Goal: Information Seeking & Learning: Check status

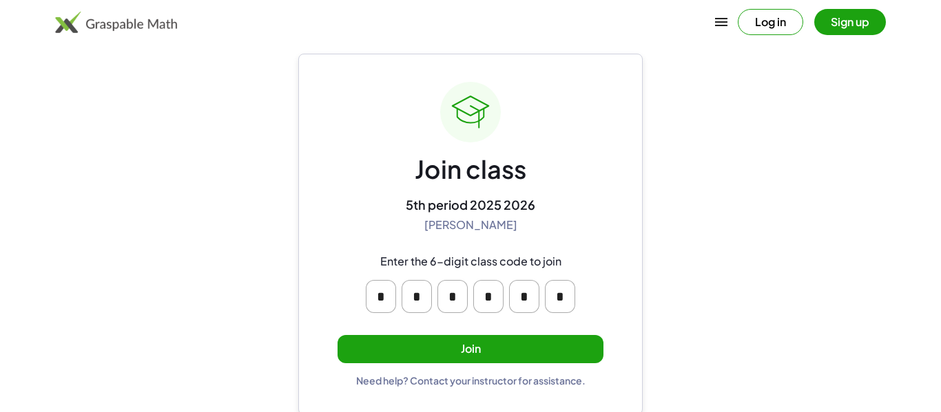
scroll to position [26, 0]
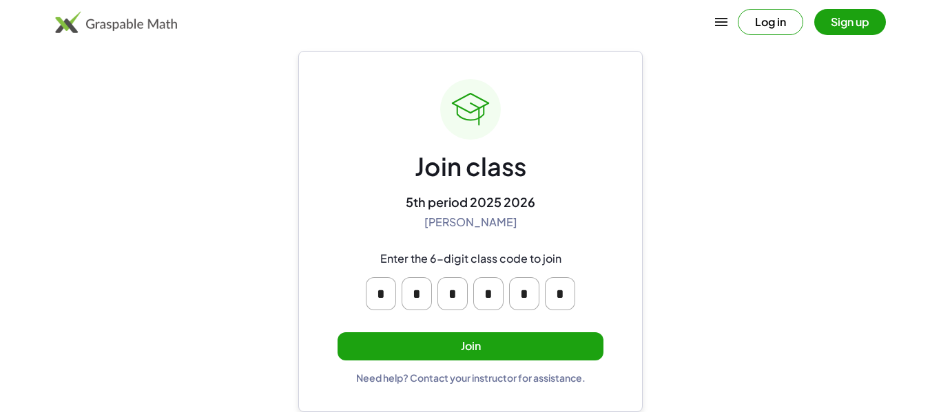
click at [426, 345] on button "Join" at bounding box center [470, 347] width 266 height 28
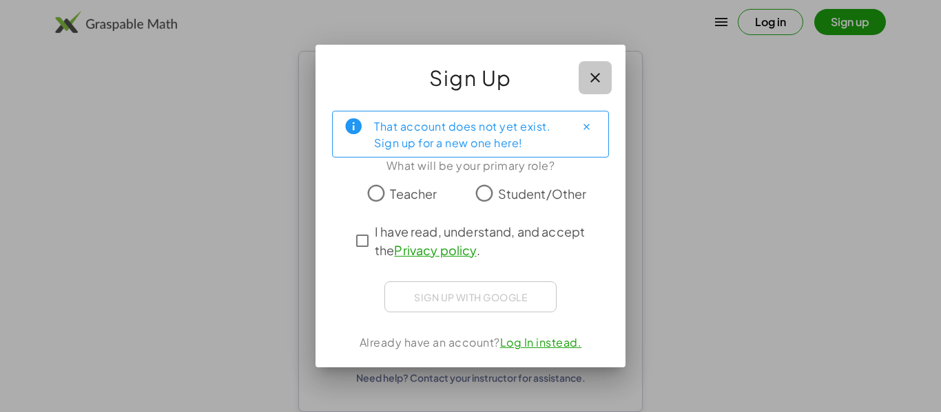
click at [589, 84] on icon "button" at bounding box center [595, 78] width 17 height 17
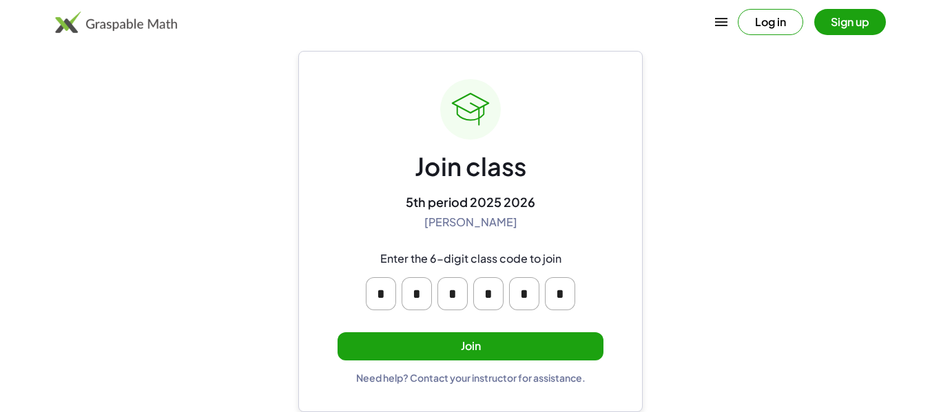
click at [390, 350] on button "Join" at bounding box center [470, 347] width 266 height 28
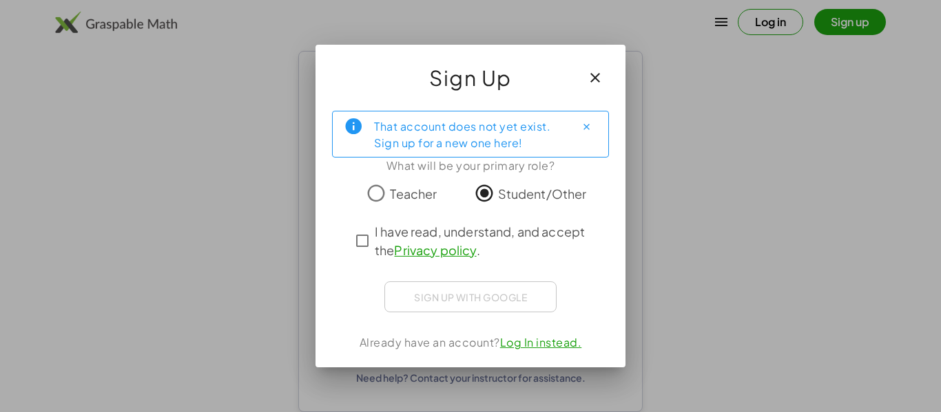
click at [390, 234] on span "I have read, understand, and accept the Privacy policy ." at bounding box center [483, 240] width 216 height 37
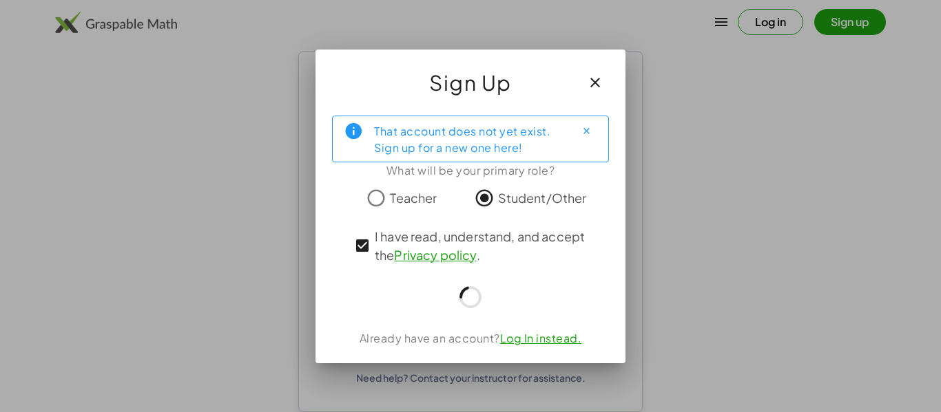
scroll to position [26, 0]
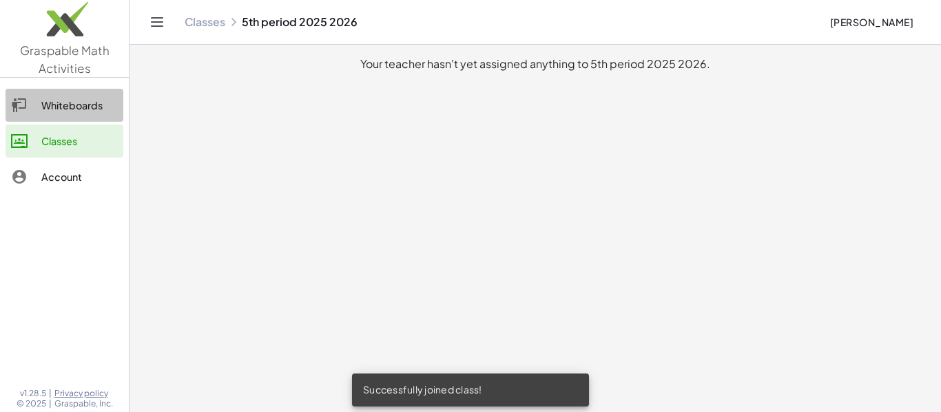
click at [89, 116] on link "Whiteboards" at bounding box center [65, 105] width 118 height 33
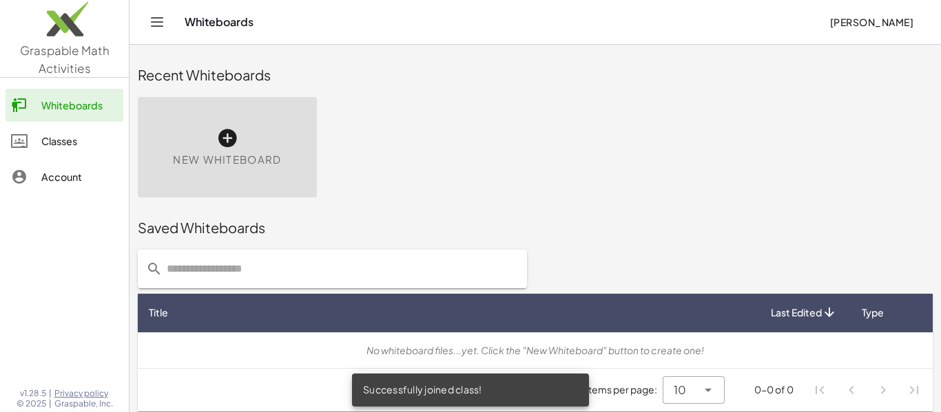
click at [56, 176] on div "Account" at bounding box center [79, 177] width 76 height 17
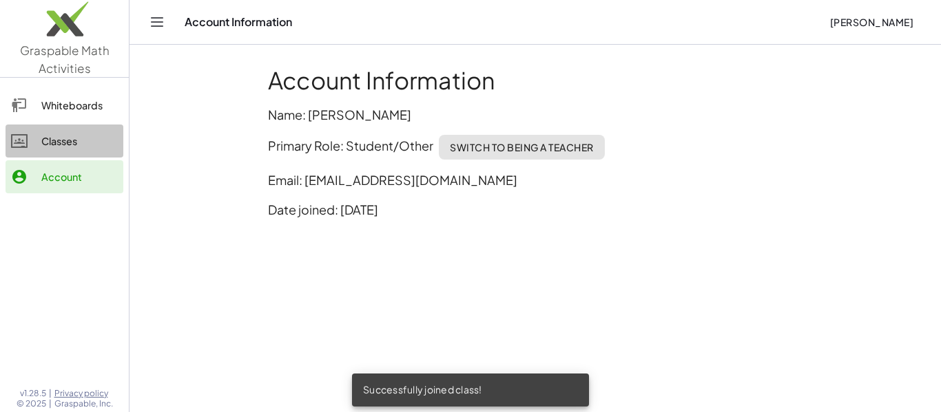
click at [59, 146] on div "Classes" at bounding box center [79, 141] width 76 height 17
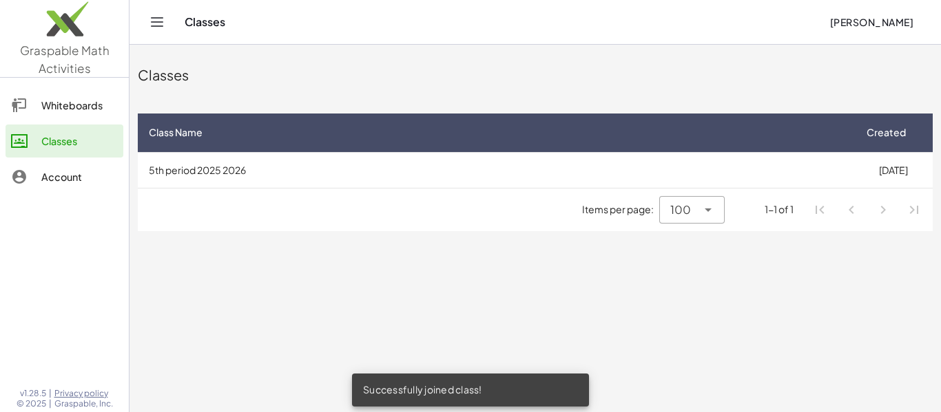
click at [439, 154] on td "5th period 2025 2026" at bounding box center [495, 170] width 715 height 36
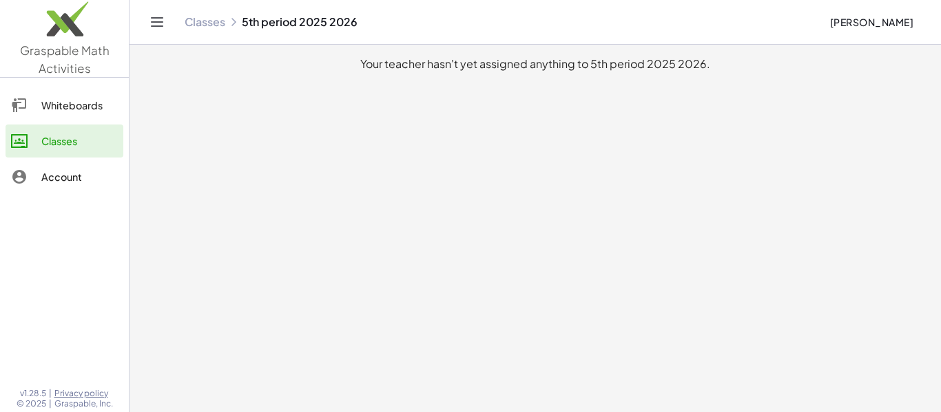
click at [507, 126] on main "Your teacher hasn't yet assigned anything to 5th period 2025 2026." at bounding box center [534, 206] width 811 height 412
